Goal: Task Accomplishment & Management: Complete application form

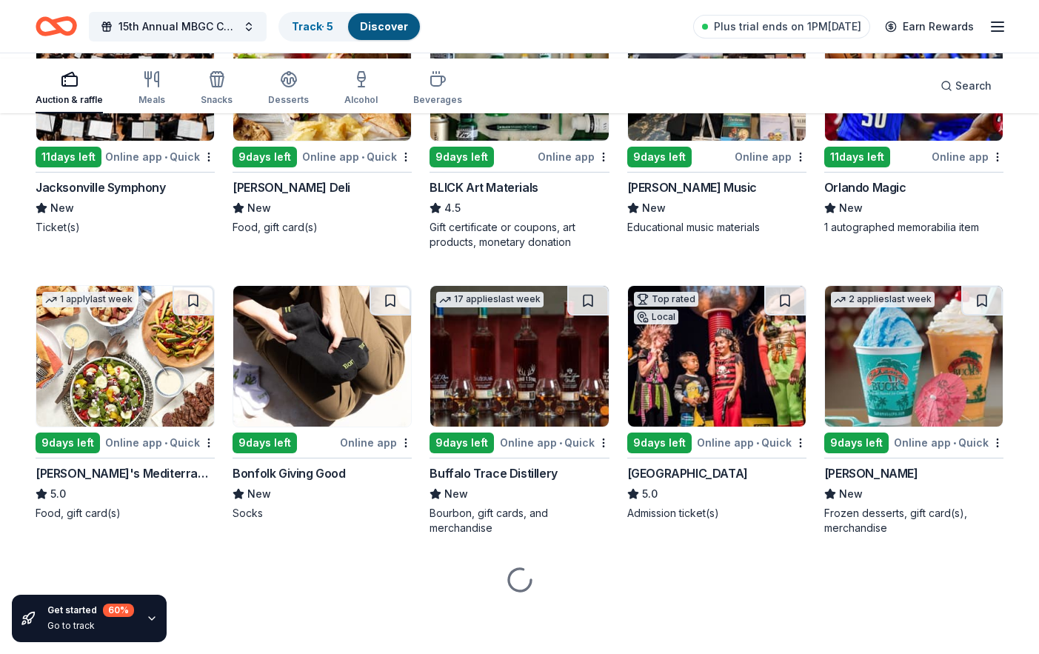
scroll to position [2593, 0]
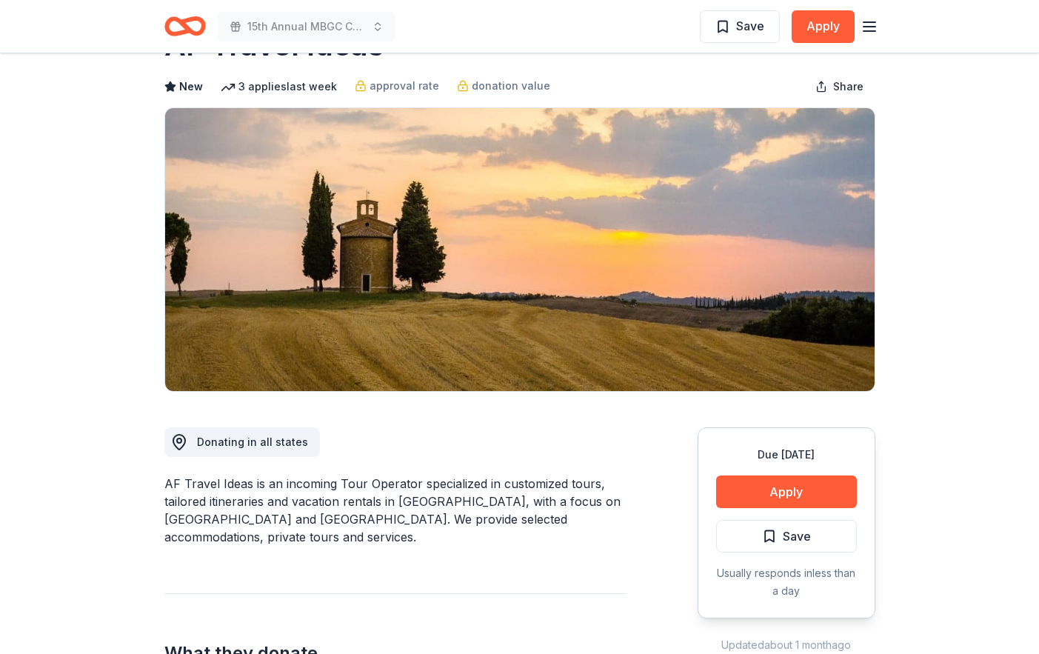
scroll to position [4, 0]
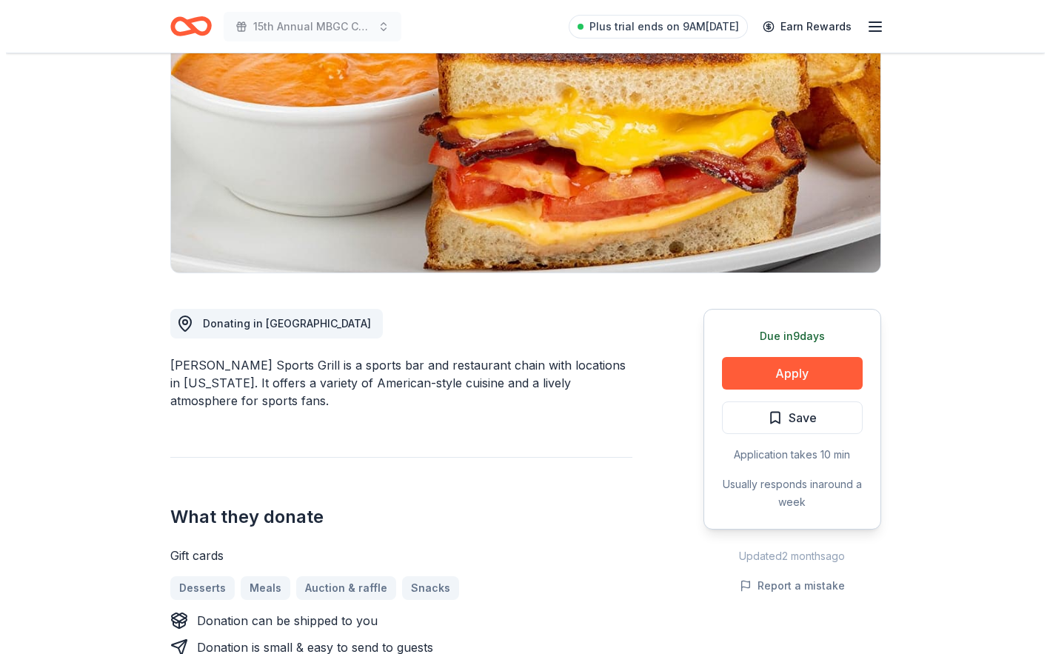
scroll to position [296, 0]
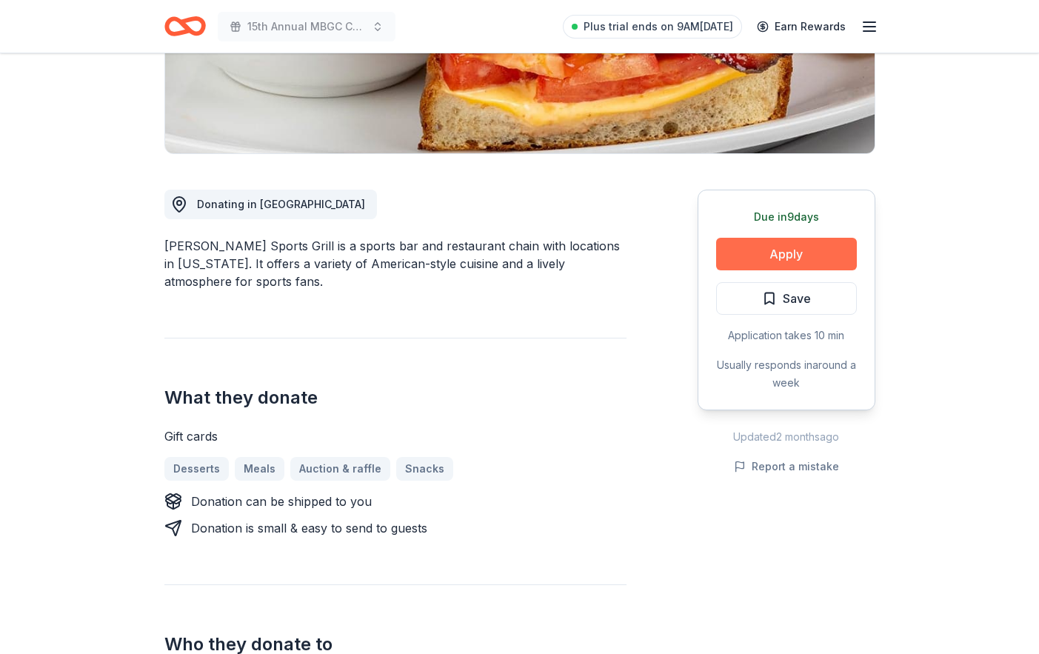
click at [761, 270] on button "Apply" at bounding box center [786, 254] width 141 height 33
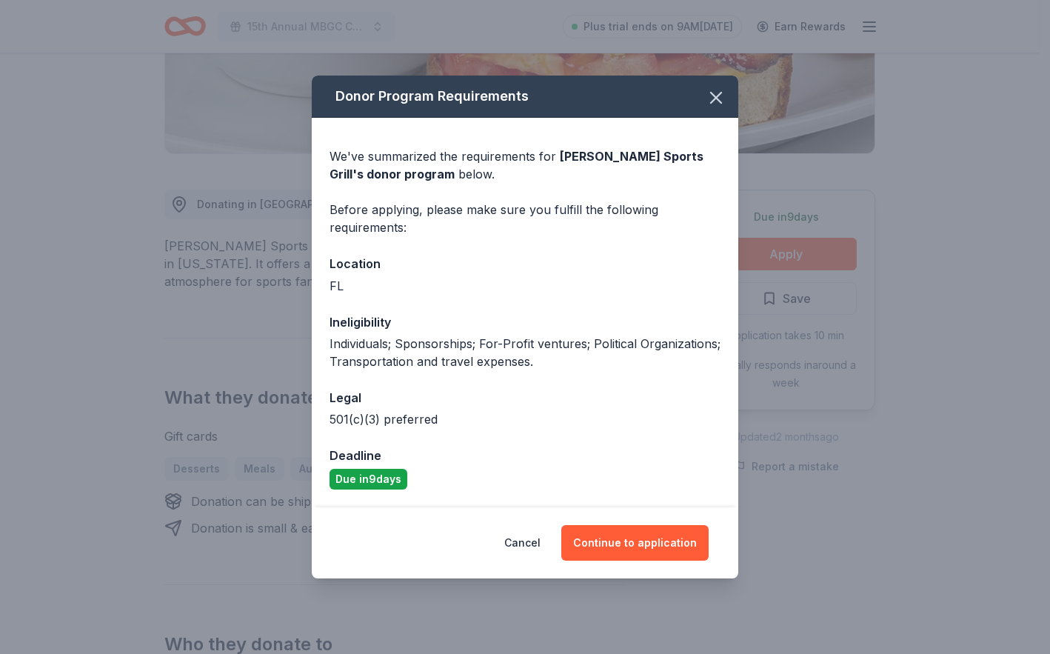
scroll to position [66, 0]
click at [656, 560] on button "Continue to application" at bounding box center [634, 543] width 147 height 36
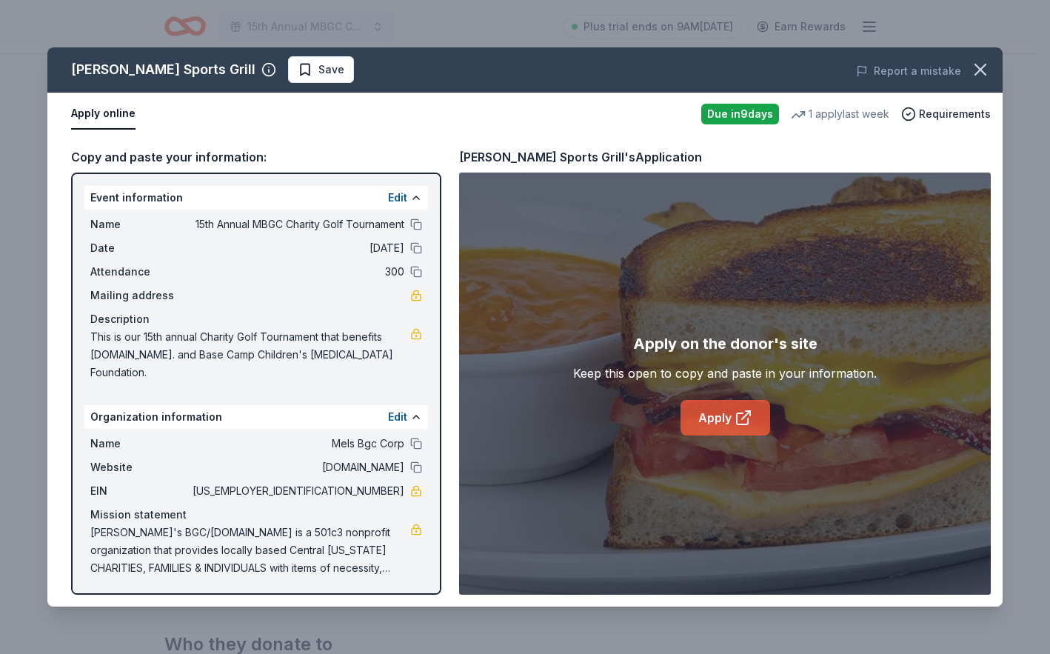
click at [740, 426] on icon at bounding box center [743, 418] width 18 height 18
